Goal: Information Seeking & Learning: Learn about a topic

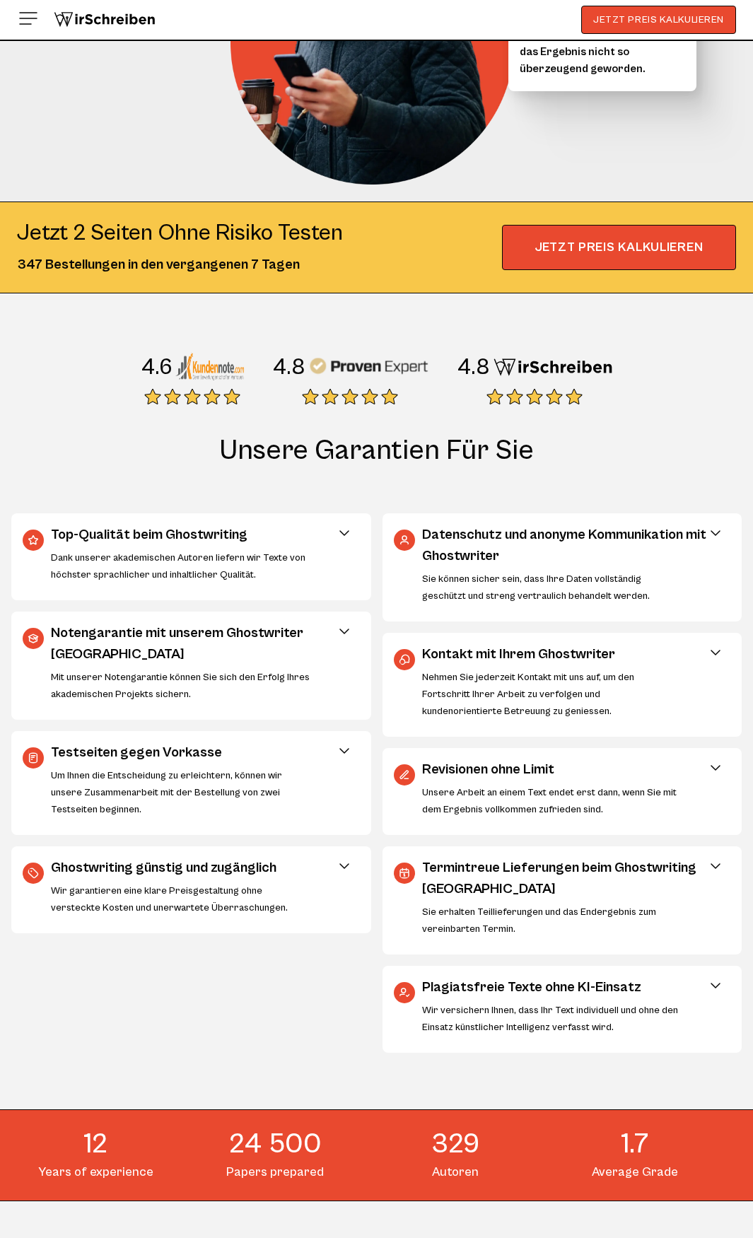
scroll to position [382, 0]
click at [343, 534] on span at bounding box center [344, 533] width 17 height 17
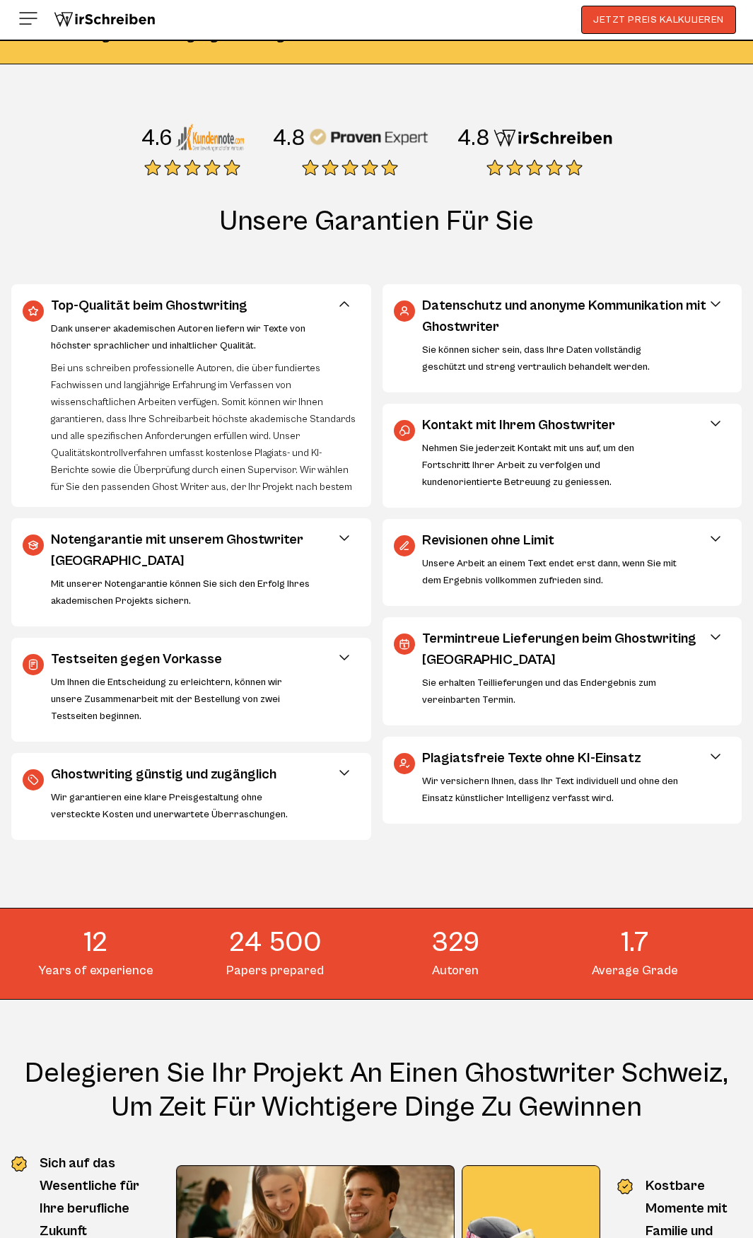
scroll to position [613, 0]
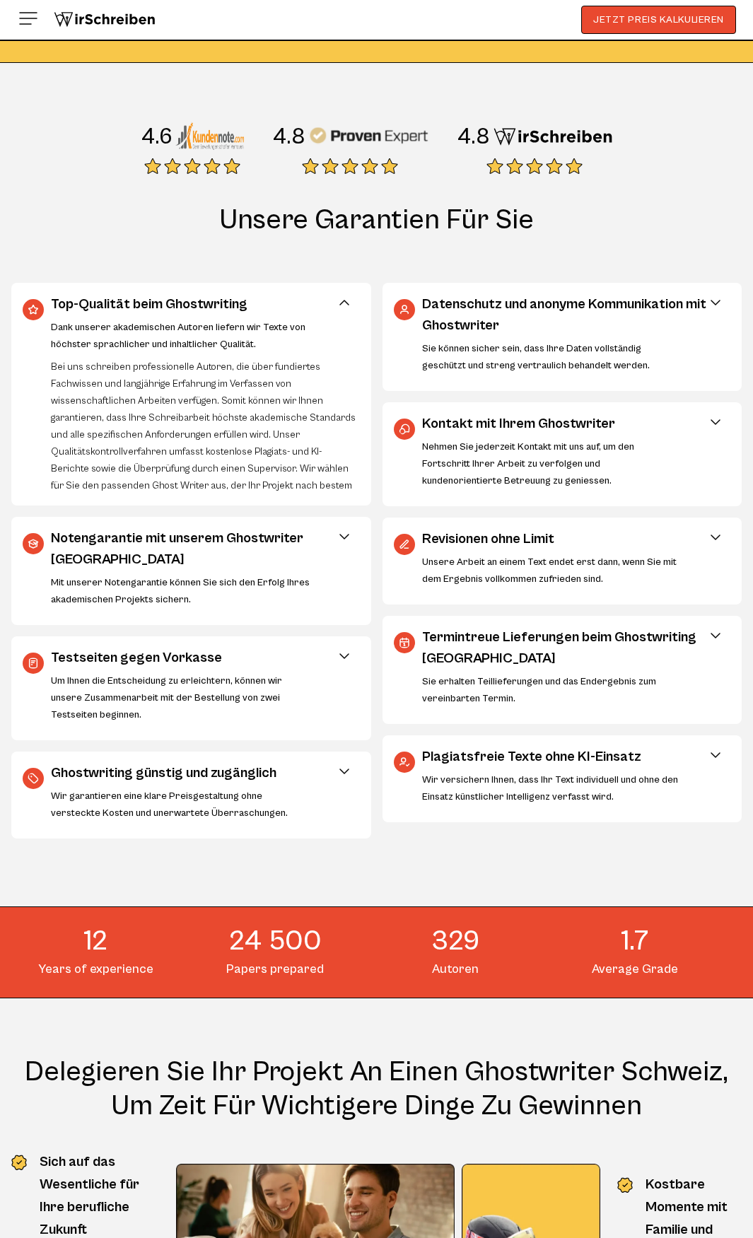
click at [344, 662] on span at bounding box center [344, 655] width 17 height 17
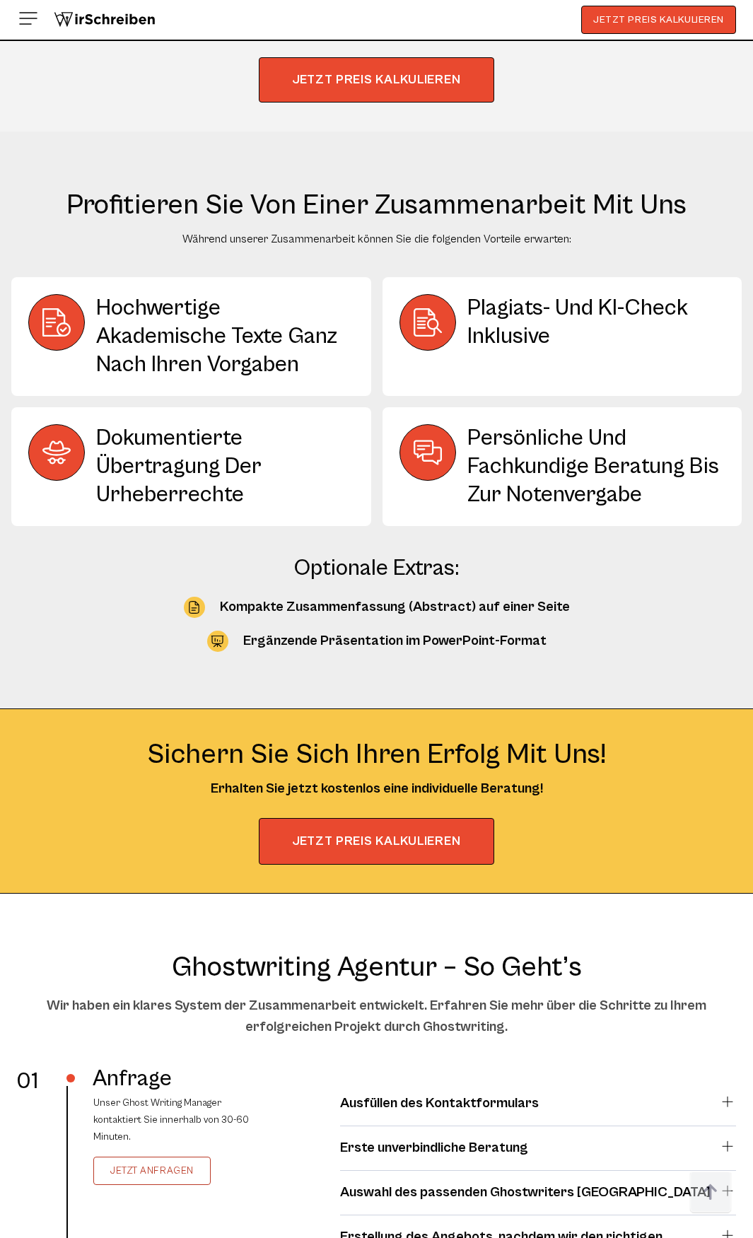
scroll to position [2160, 0]
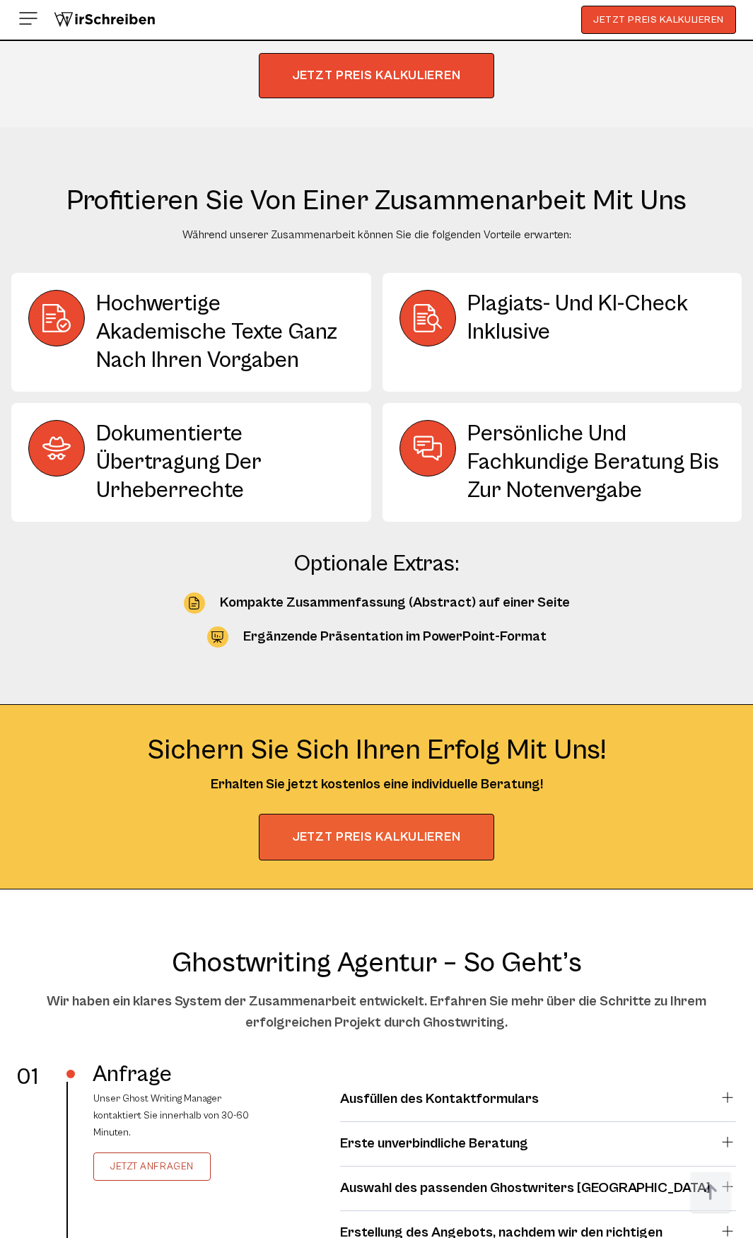
click at [396, 840] on button "JETZT PREIS KALKULIEREN" at bounding box center [376, 837] width 235 height 47
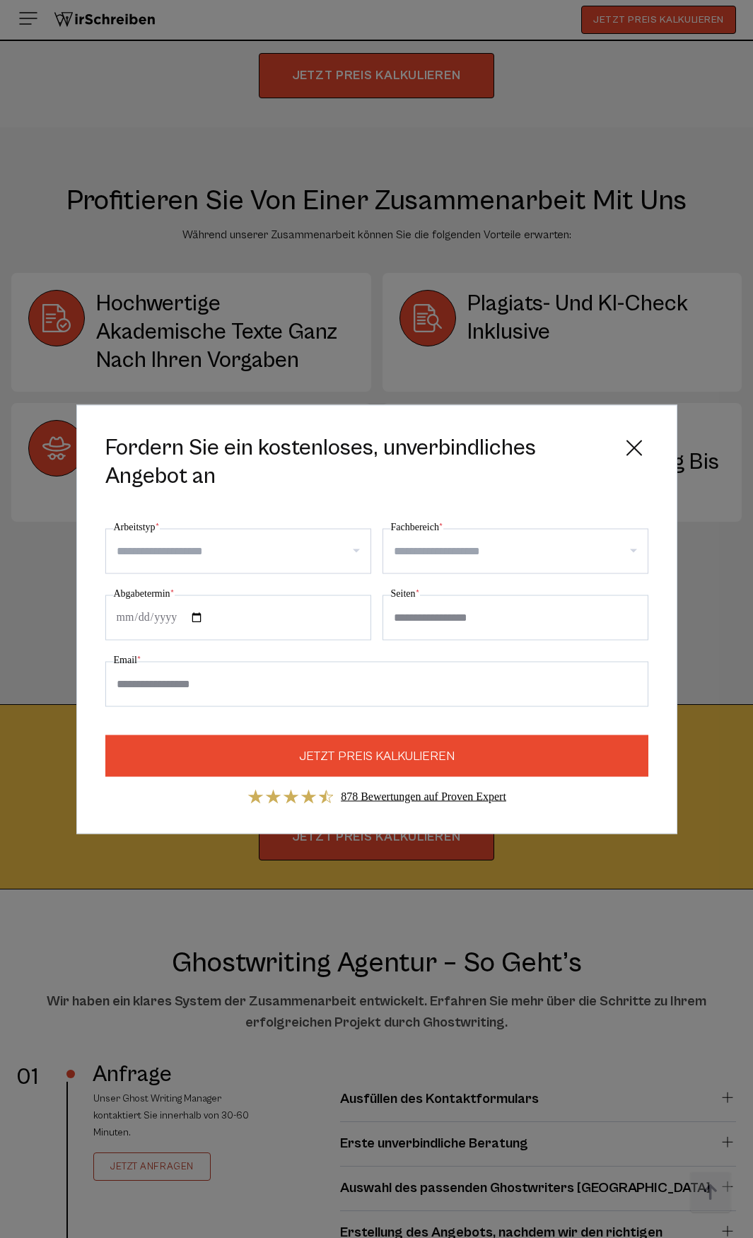
click at [255, 557] on input "Arbeitstyp *" at bounding box center [244, 550] width 254 height 23
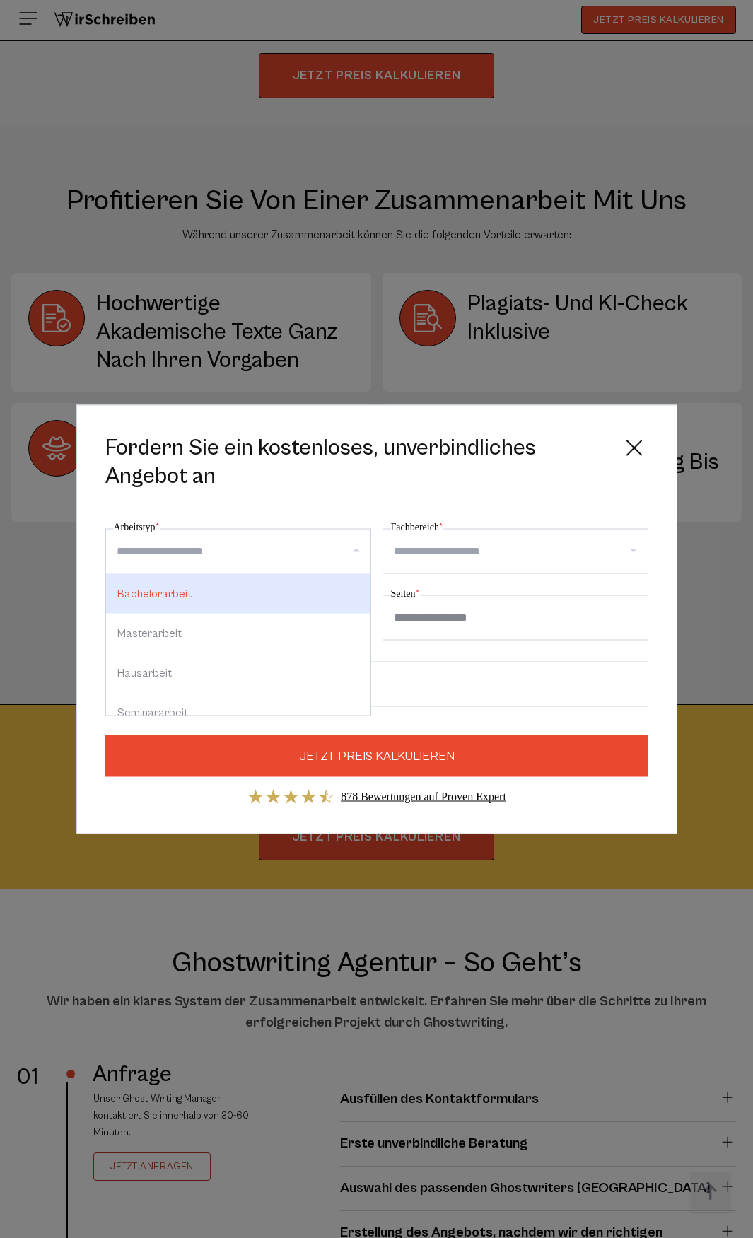
click at [237, 600] on div "Bachelorarbeit" at bounding box center [238, 593] width 264 height 40
select select "**"
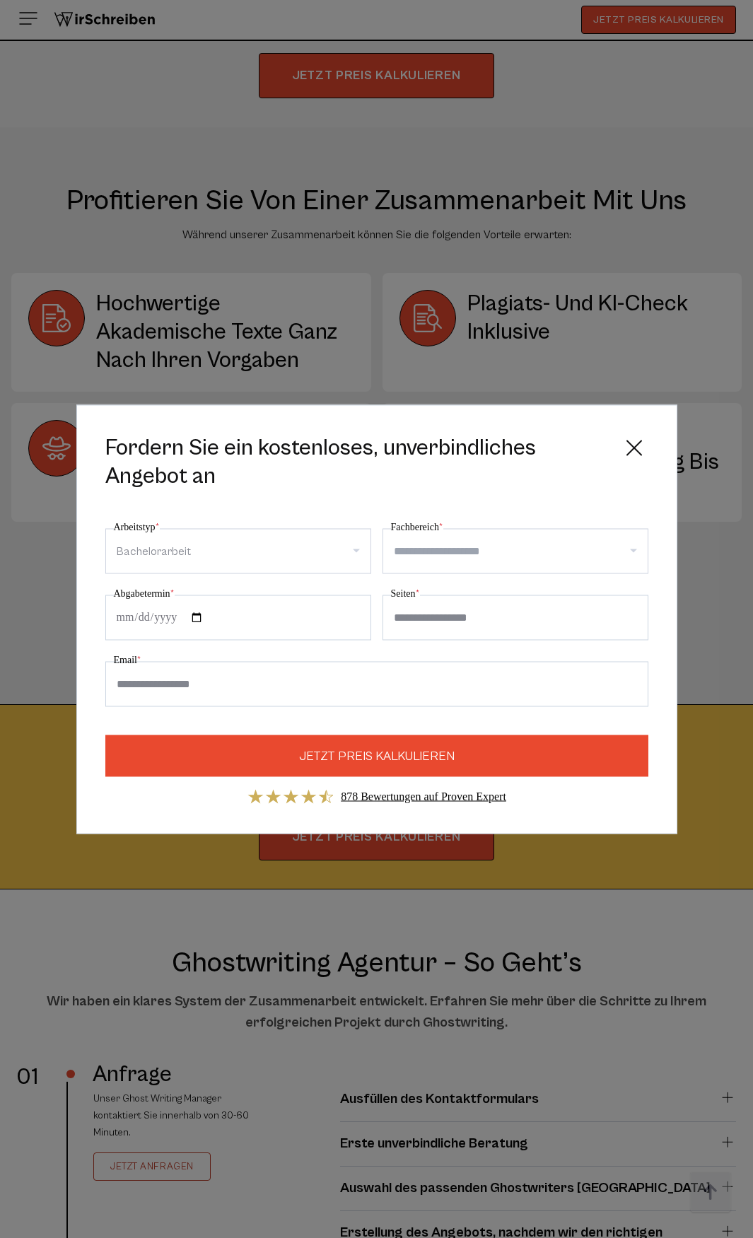
click at [464, 556] on input "Fachbereich *" at bounding box center [521, 550] width 254 height 23
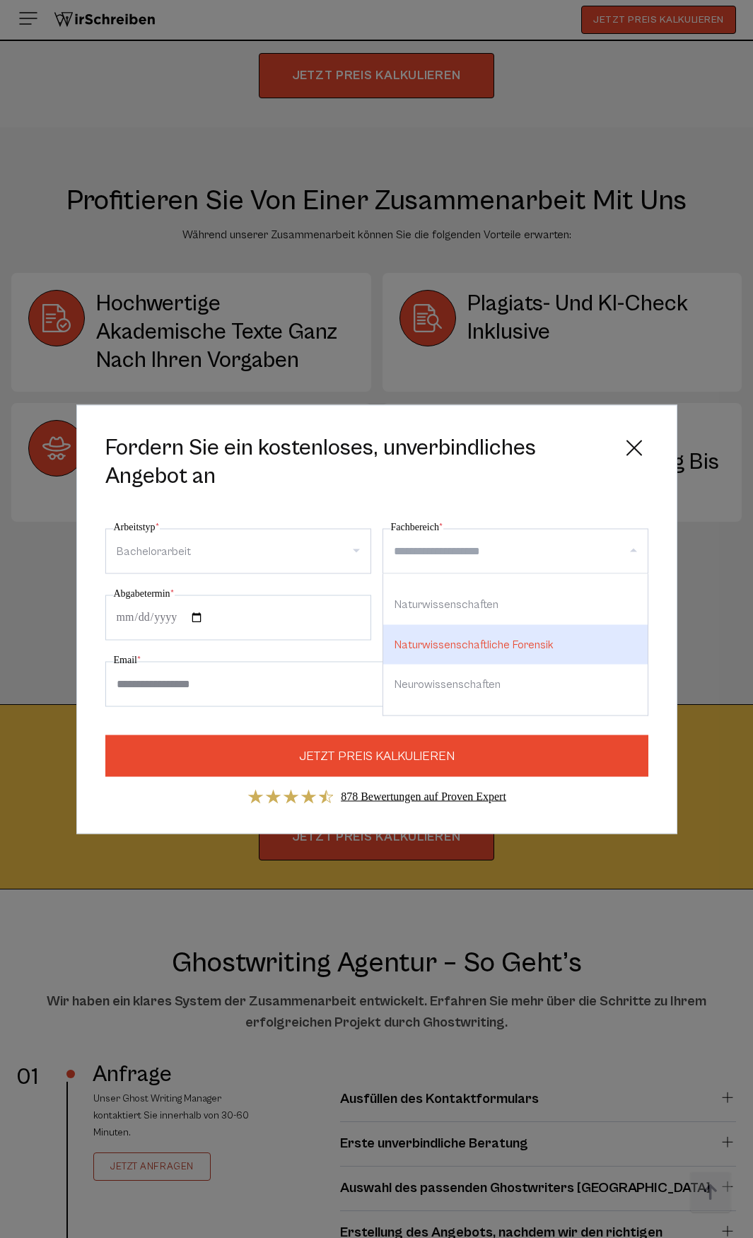
scroll to position [1138, 0]
type input "********"
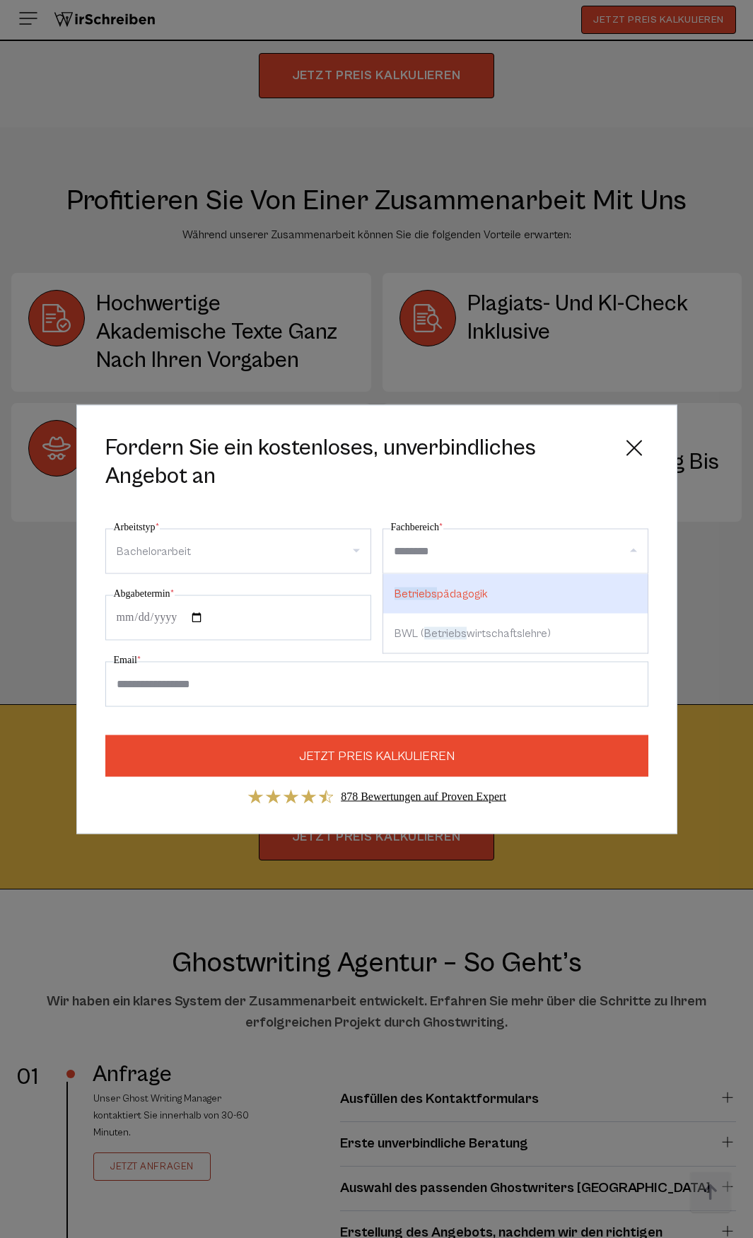
click at [514, 634] on div "BWL ( Betriebs wirtschaftslehre)" at bounding box center [515, 633] width 264 height 40
select select "***"
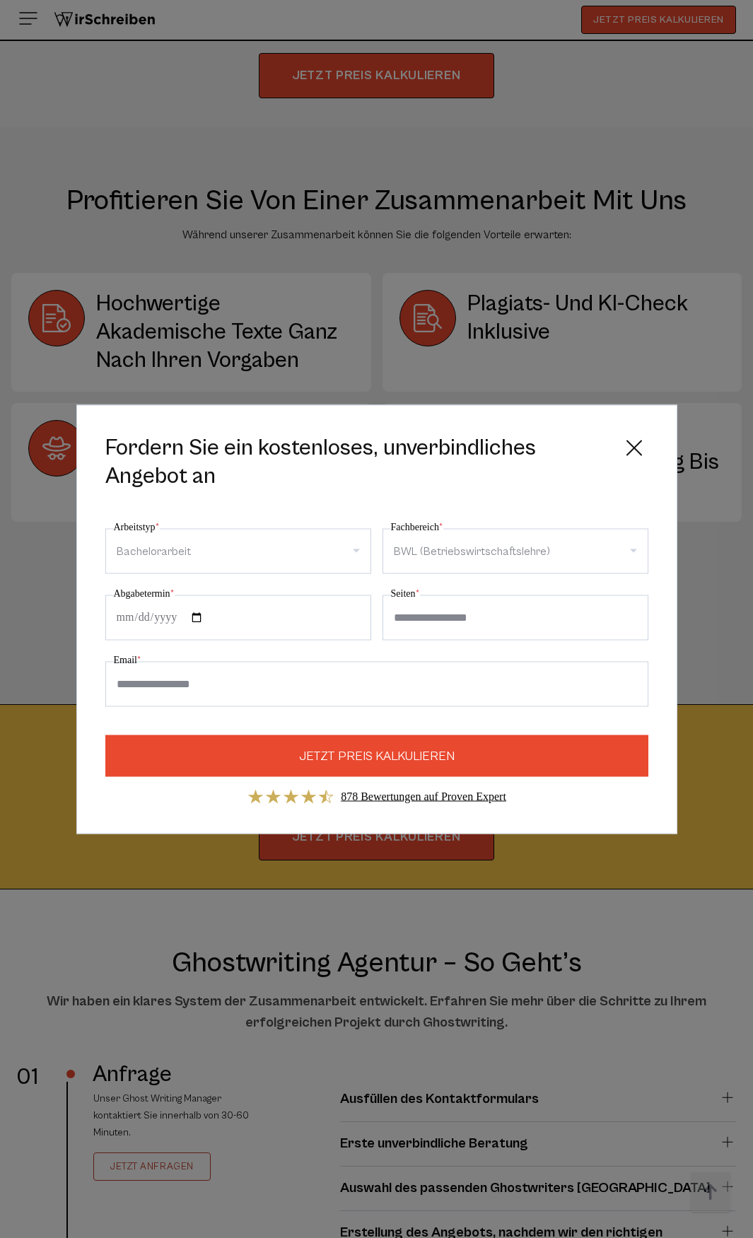
click at [458, 611] on input "Seiten *" at bounding box center [515, 616] width 266 height 45
click at [628, 611] on input "*" at bounding box center [515, 616] width 266 height 45
type input "*"
click at [628, 611] on input "*" at bounding box center [515, 616] width 266 height 45
type input "**"
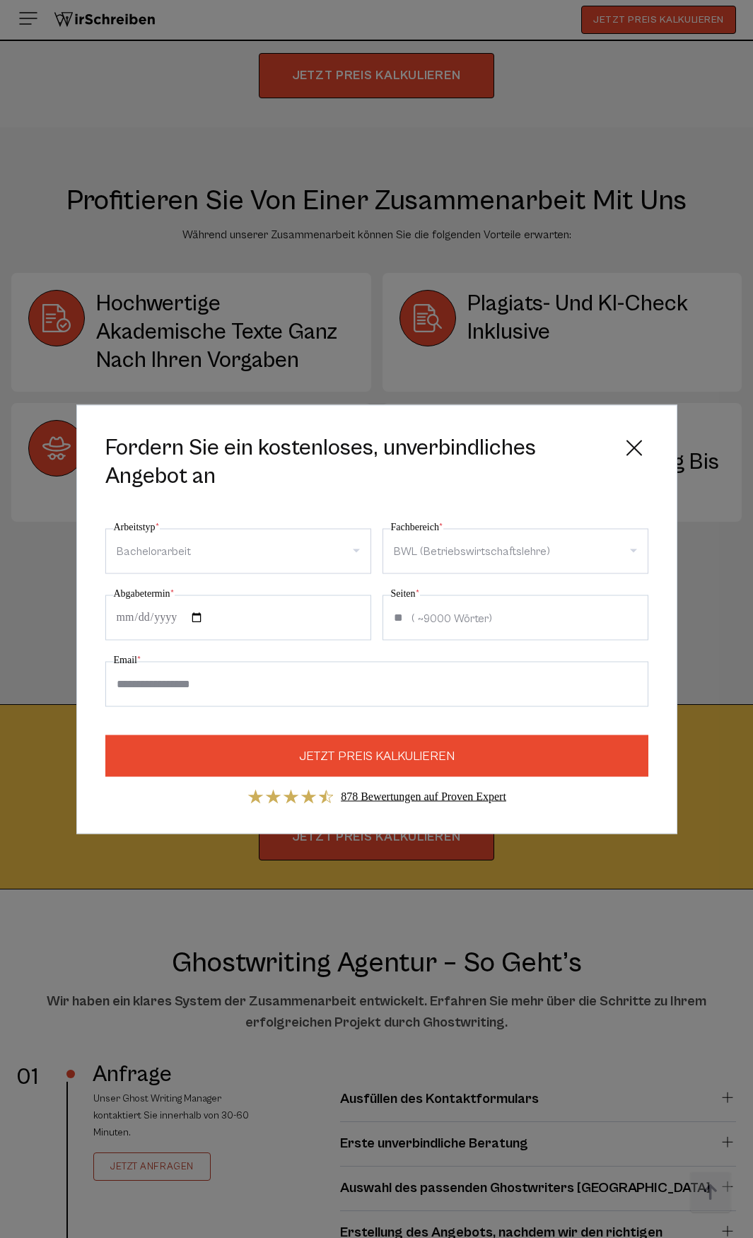
click at [532, 646] on div "**********" at bounding box center [376, 612] width 543 height 188
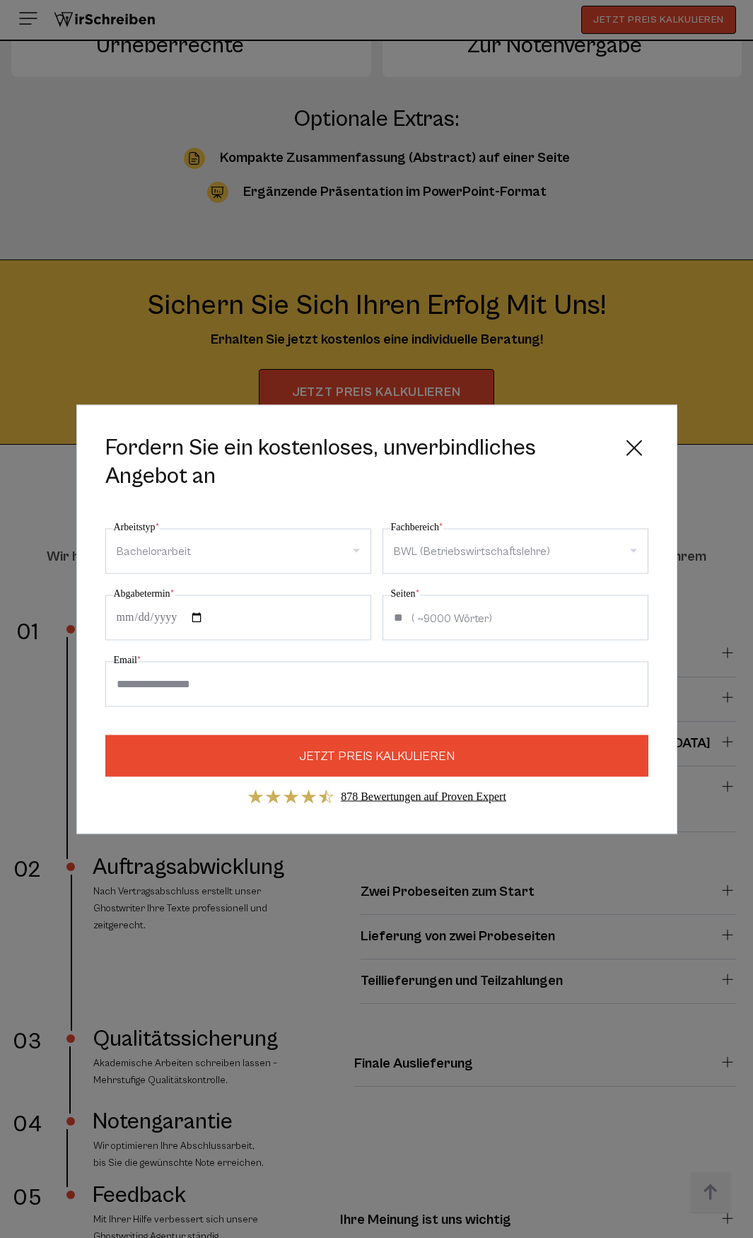
scroll to position [2605, 0]
click at [629, 434] on icon at bounding box center [634, 447] width 28 height 28
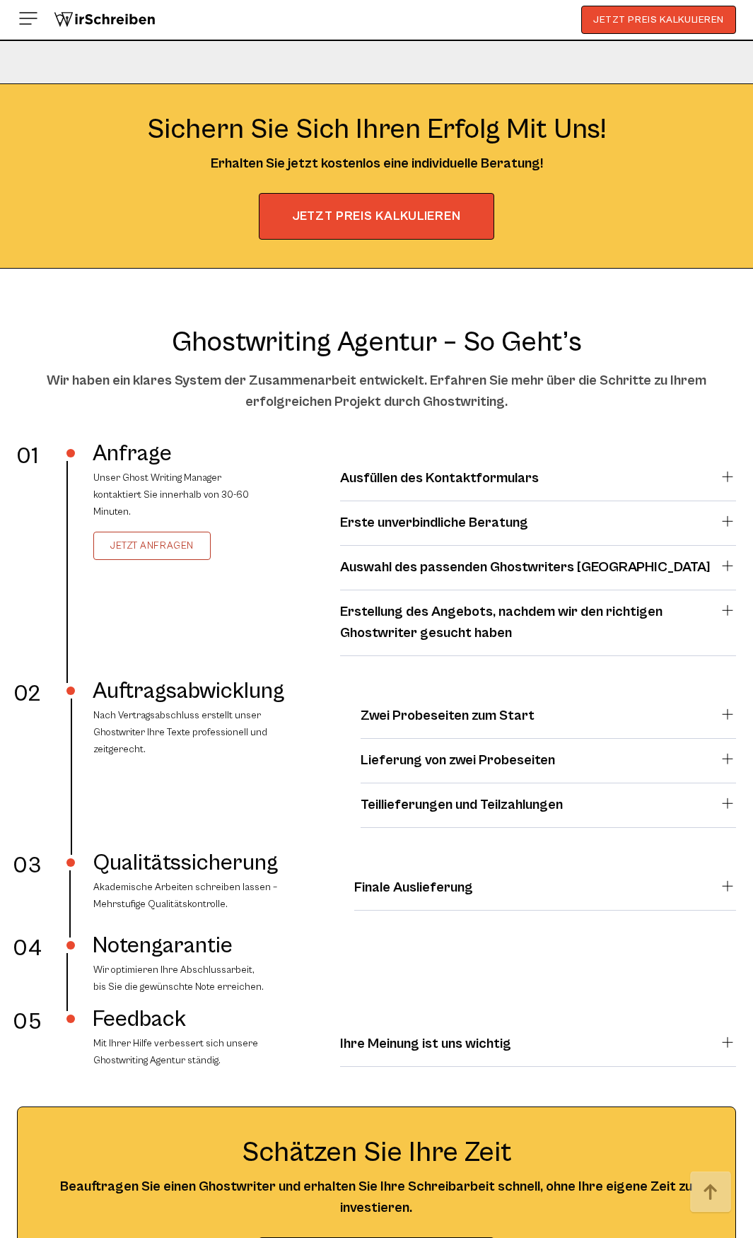
scroll to position [2781, 0]
click at [465, 517] on h4 "Erste unverbindliche Beratung" at bounding box center [434, 522] width 188 height 21
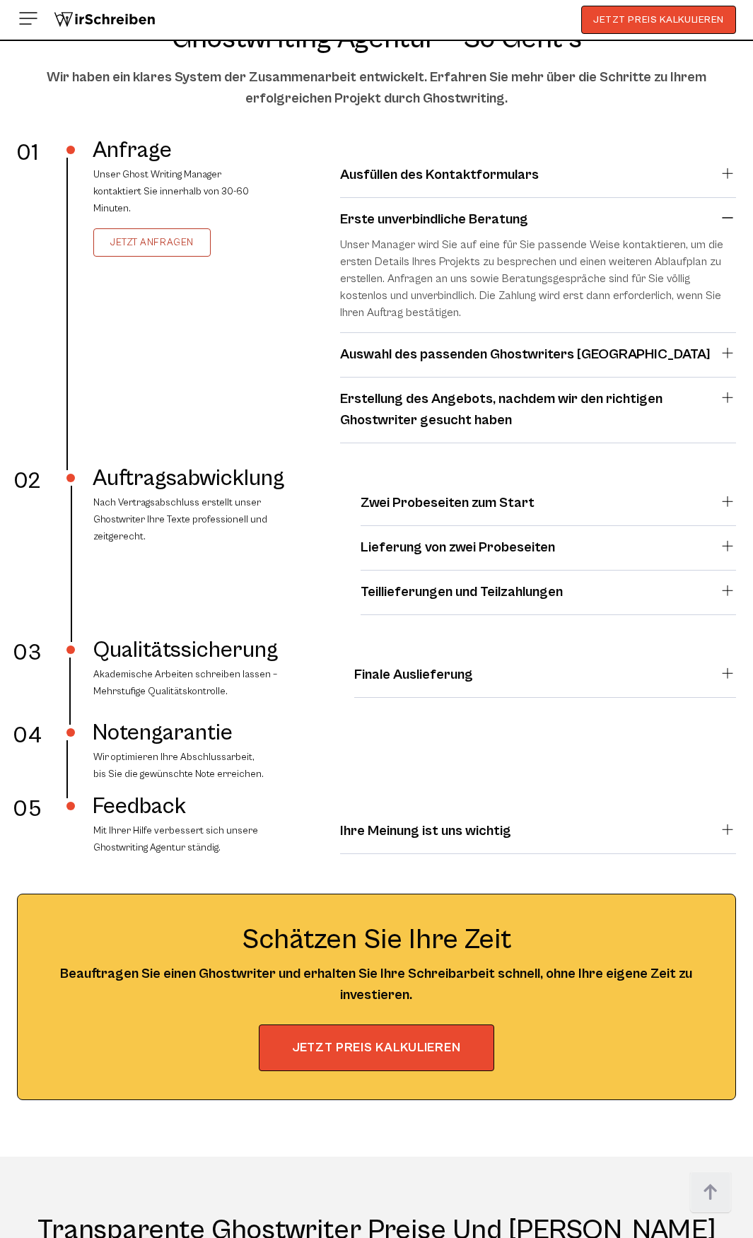
scroll to position [3090, 0]
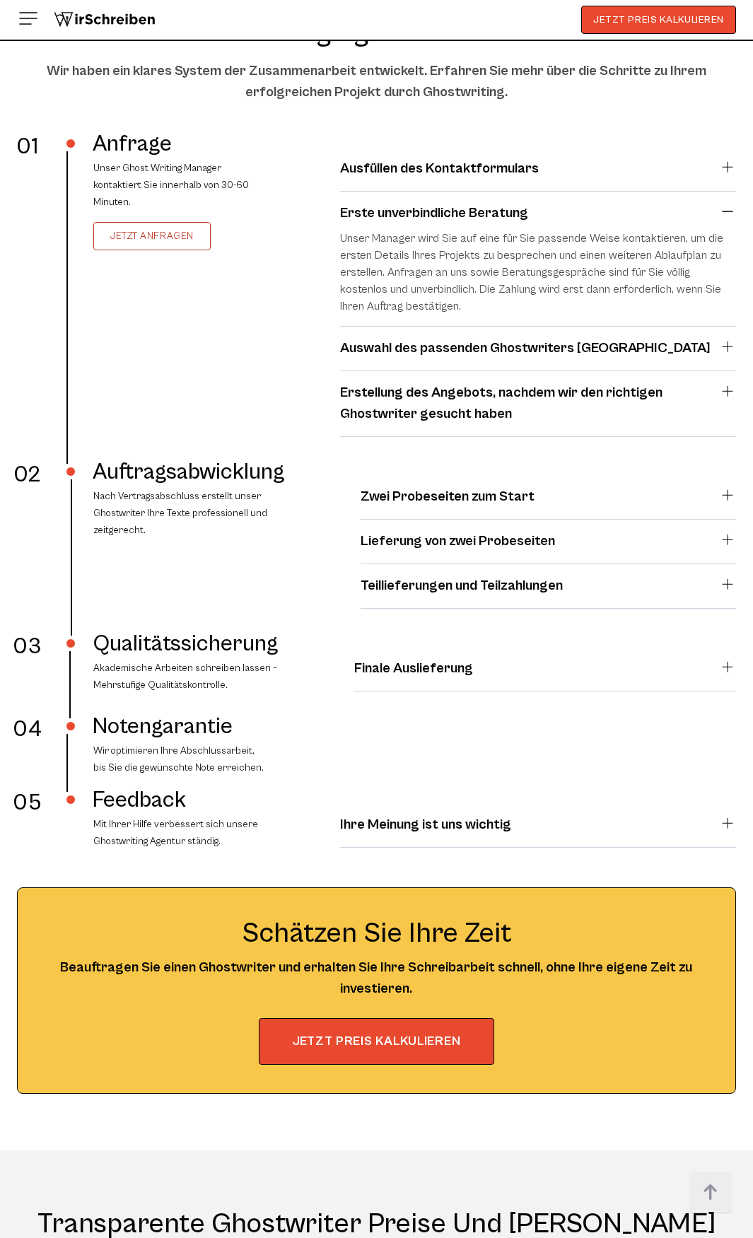
click at [467, 824] on h4 "Ihre Meinung ist uns wichtig" at bounding box center [425, 824] width 171 height 21
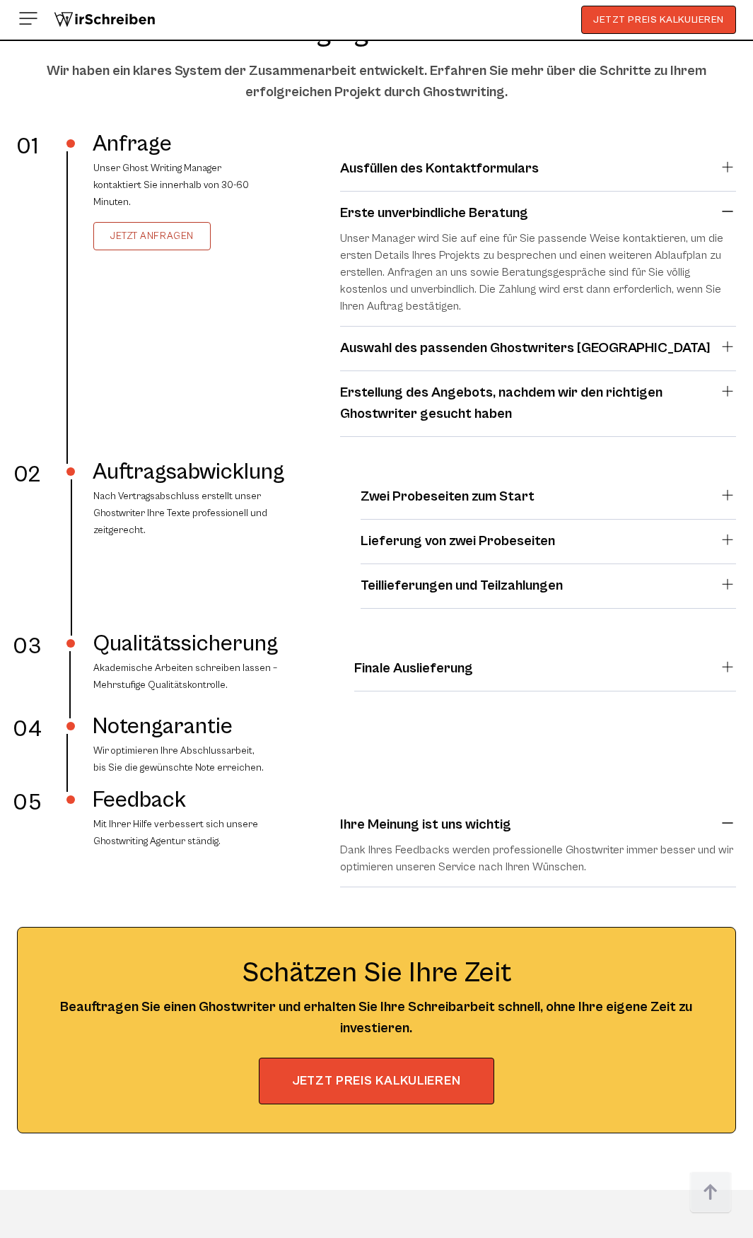
click at [467, 824] on h4 "Ihre Meinung ist uns wichtig" at bounding box center [425, 824] width 171 height 21
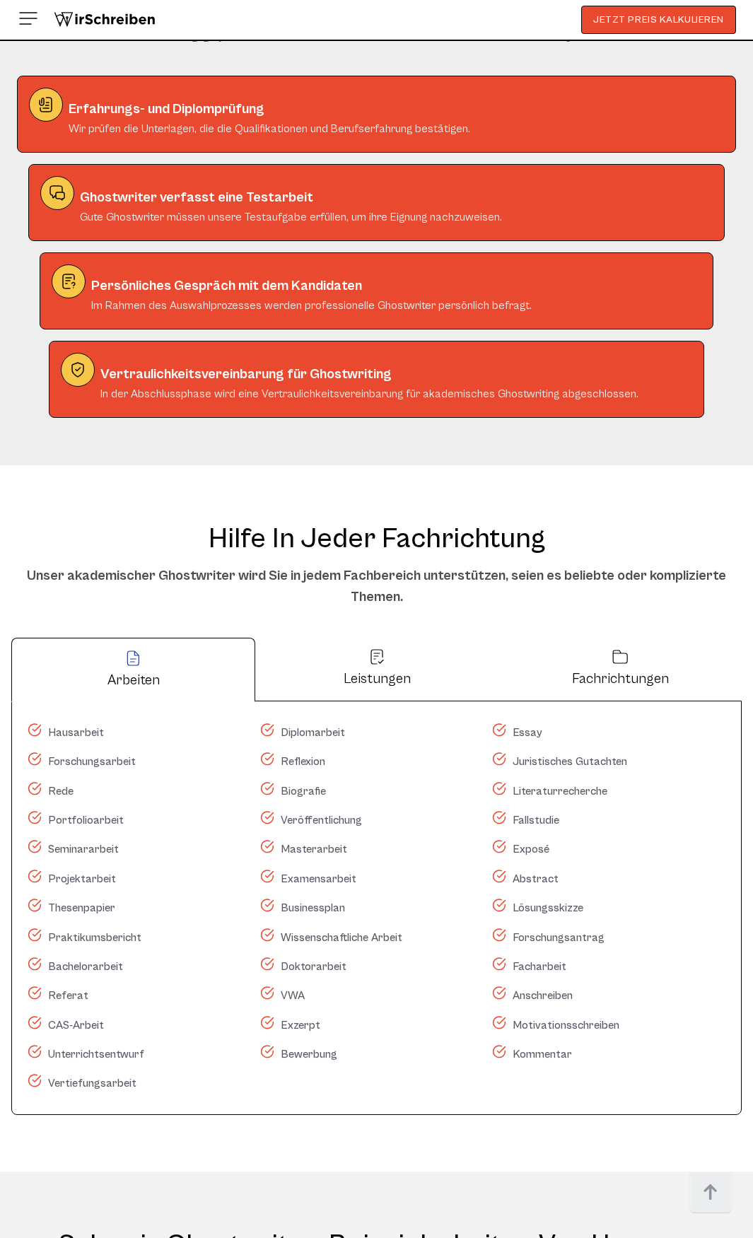
scroll to position [6908, 0]
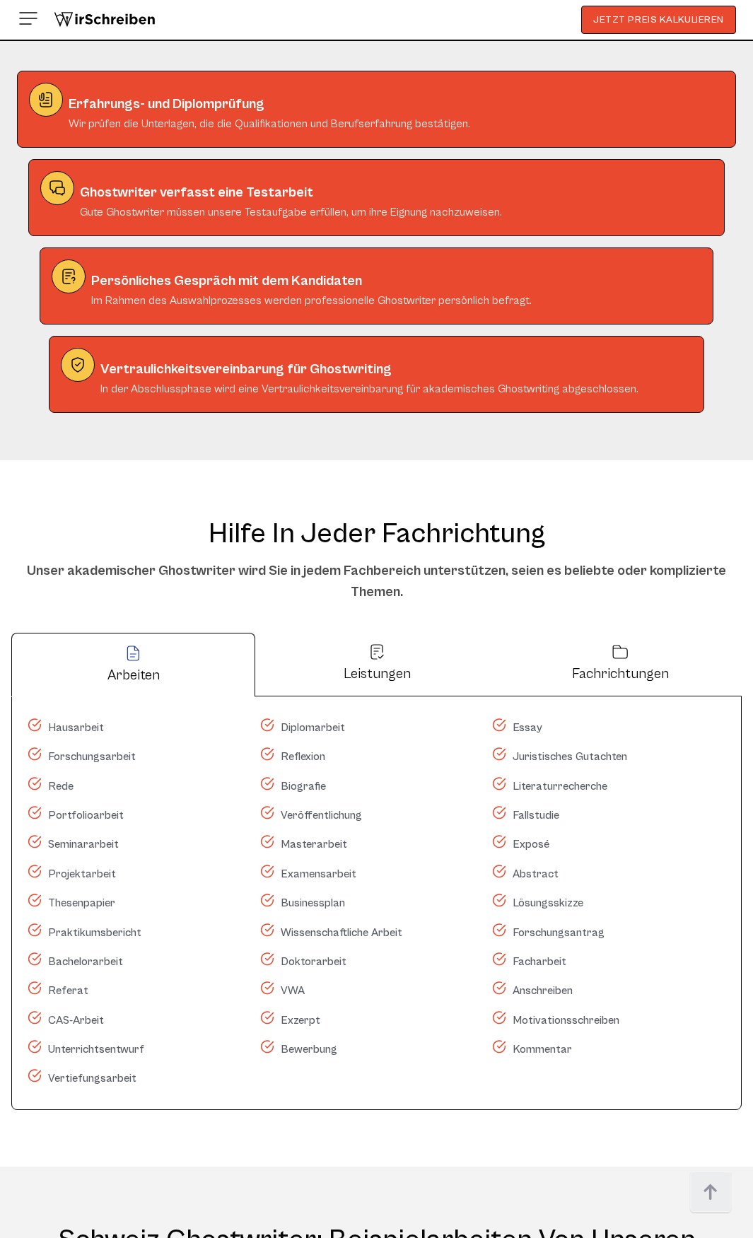
click at [398, 688] on button "Leistungen" at bounding box center [376, 663] width 243 height 64
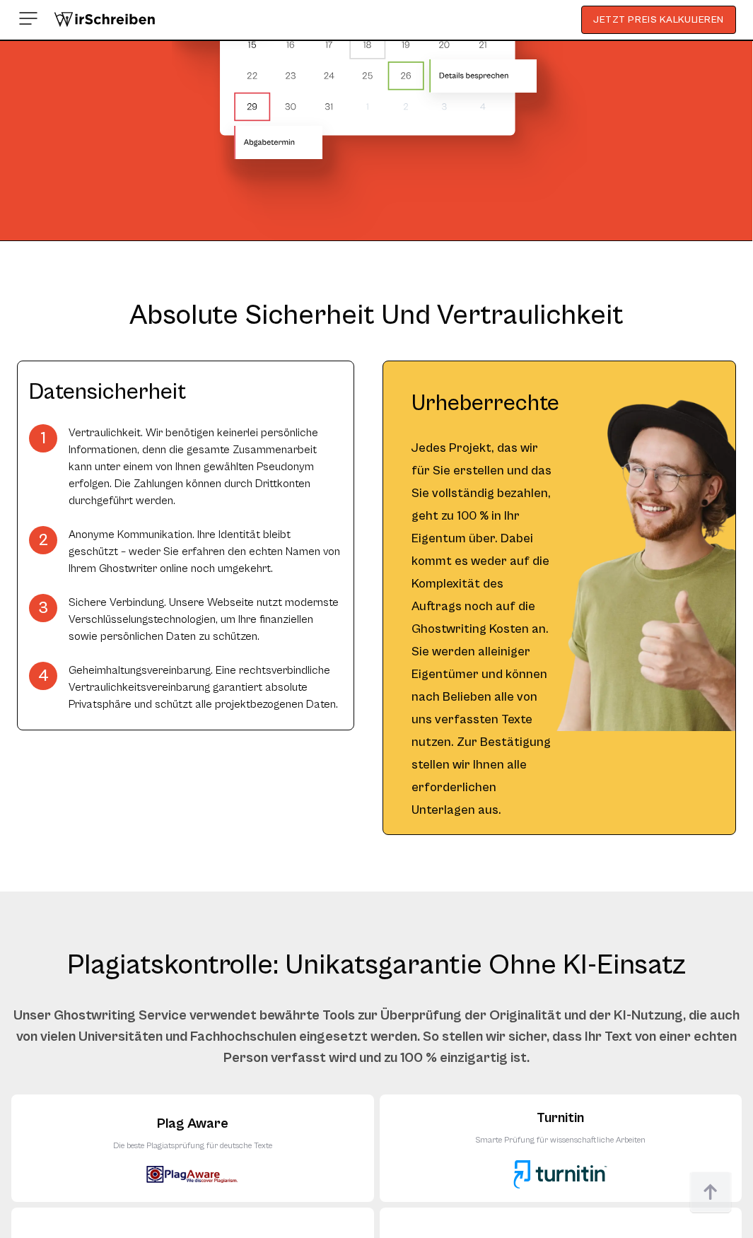
scroll to position [9553, 0]
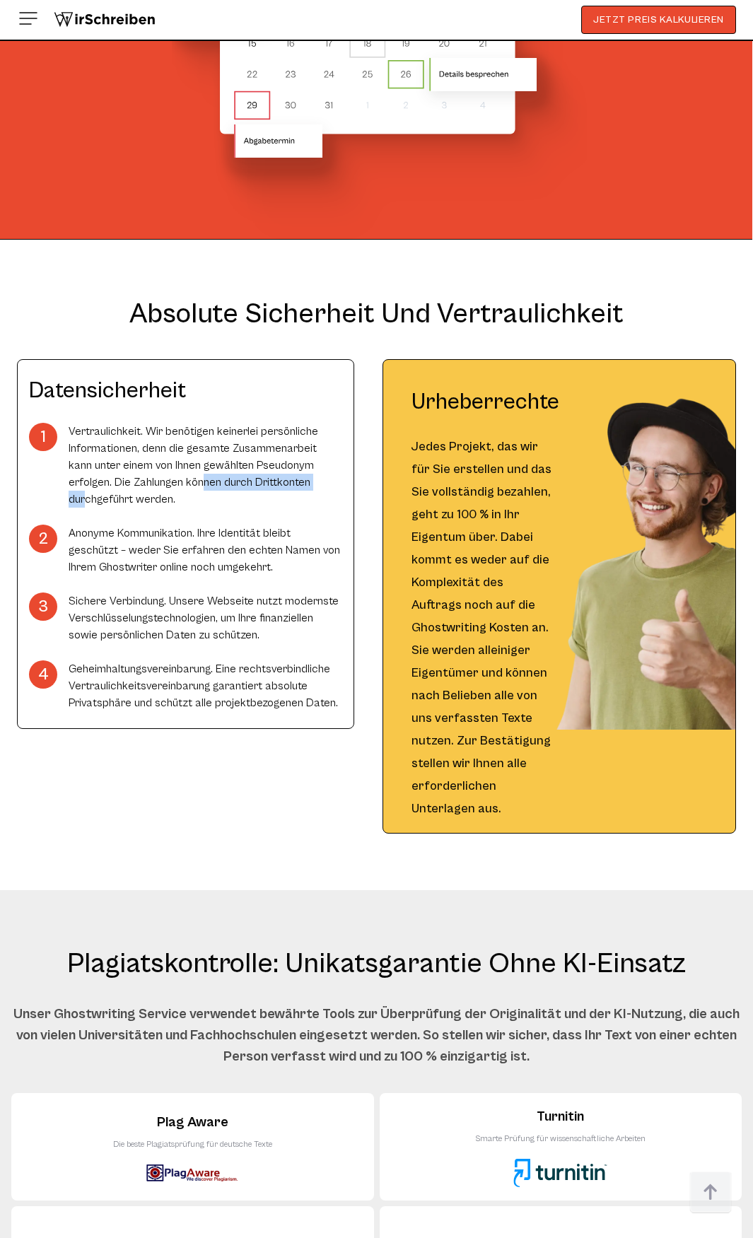
drag, startPoint x: 158, startPoint y: 481, endPoint x: 292, endPoint y: 489, distance: 133.9
click at [292, 489] on li "Vertraulichkeit. Wir benötigen keinerlei persönliche Informationen, denn die ge…" at bounding box center [185, 465] width 313 height 85
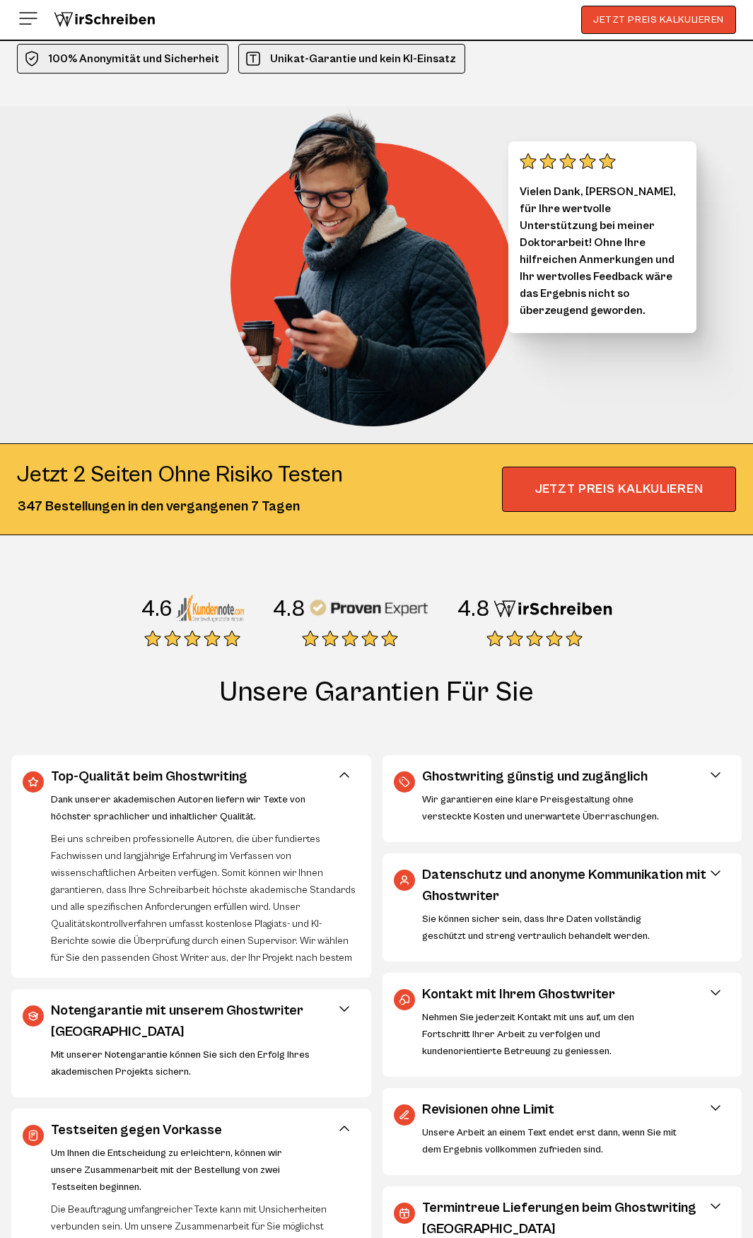
scroll to position [0, 0]
